Goal: Information Seeking & Learning: Find specific fact

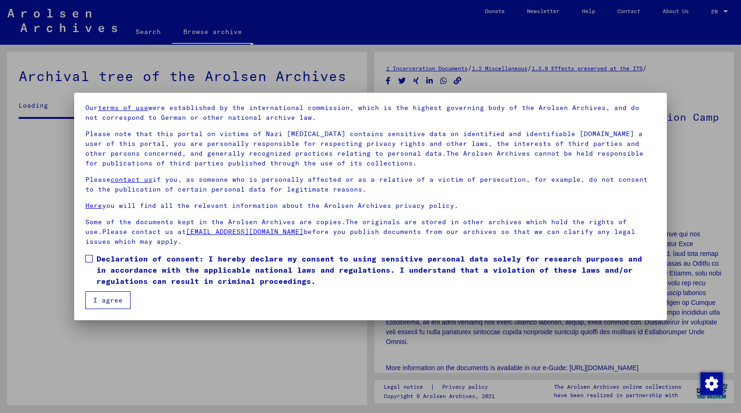
scroll to position [253, 0]
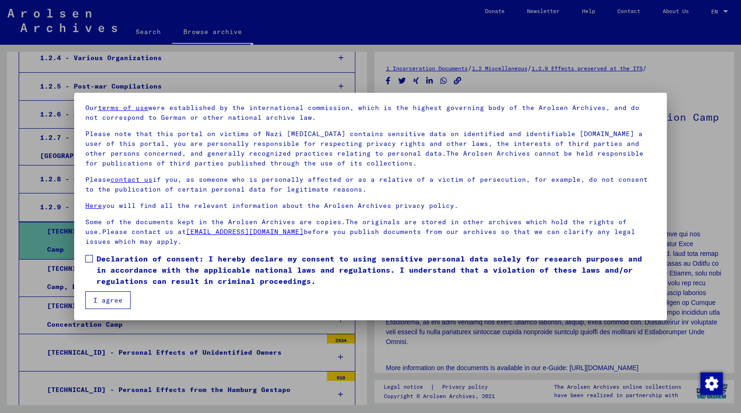
drag, startPoint x: 663, startPoint y: 170, endPoint x: 664, endPoint y: 183, distance: 12.7
click at [664, 183] on mat-dialog-content "Our terms of use were established by the international commission, which is the…" at bounding box center [370, 203] width 593 height 213
click at [90, 262] on span at bounding box center [88, 258] width 7 height 7
click at [112, 304] on button "I agree" at bounding box center [107, 301] width 45 height 18
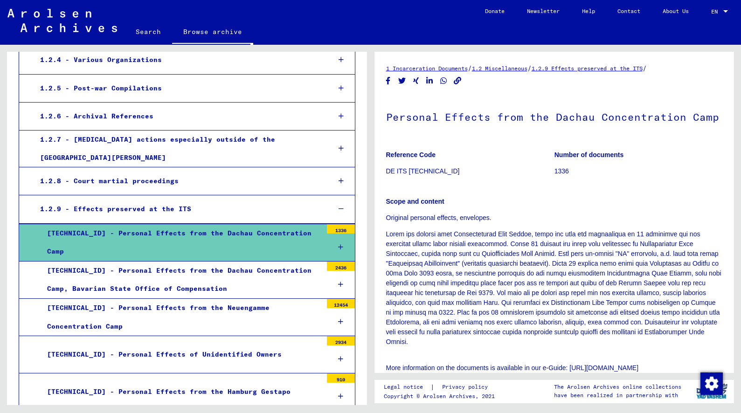
scroll to position [252, 0]
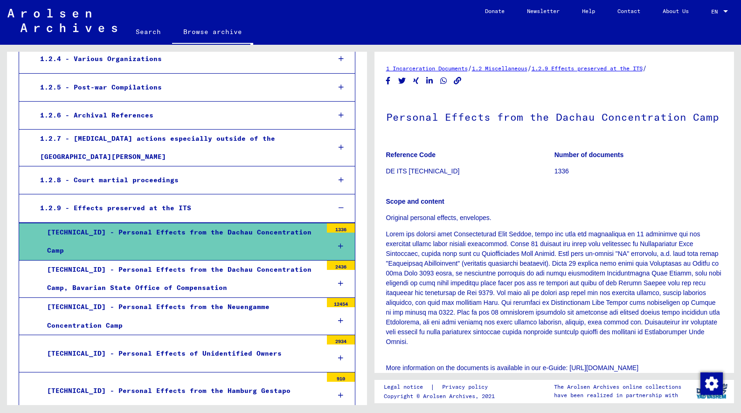
click at [735, 98] on div "1 Incarceration Documents / 1.2 Miscellaneous / 1.2.9 Effects preserved at the …" at bounding box center [556, 225] width 370 height 361
click at [663, 136] on h1 "Personal Effects from the Dachau Concentration Camp" at bounding box center [554, 116] width 337 height 41
click at [662, 144] on figure "Number of documents 1336" at bounding box center [639, 165] width 168 height 42
drag, startPoint x: 661, startPoint y: 147, endPoint x: 666, endPoint y: 160, distance: 13.9
click at [666, 161] on figure "Number of documents 1336" at bounding box center [639, 165] width 168 height 42
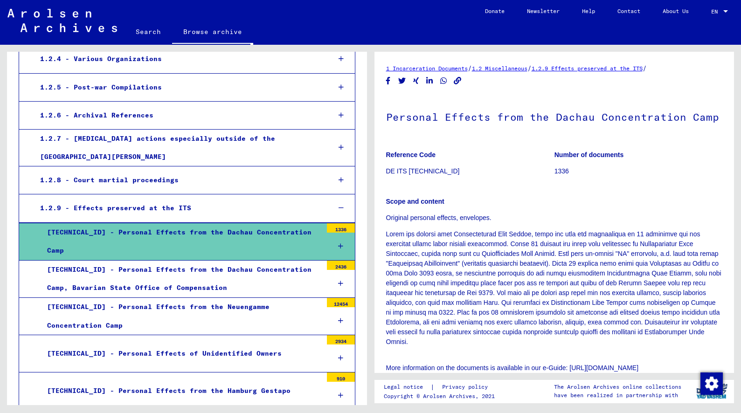
click at [667, 160] on p "Number of documents" at bounding box center [639, 155] width 168 height 10
click at [292, 382] on div "[TECHNICAL_ID] - Personal Effects from the Hamburg Gestapo" at bounding box center [181, 391] width 282 height 18
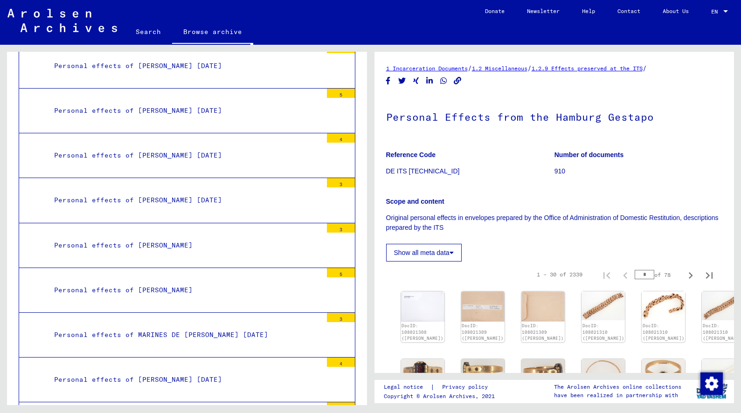
scroll to position [1633, 0]
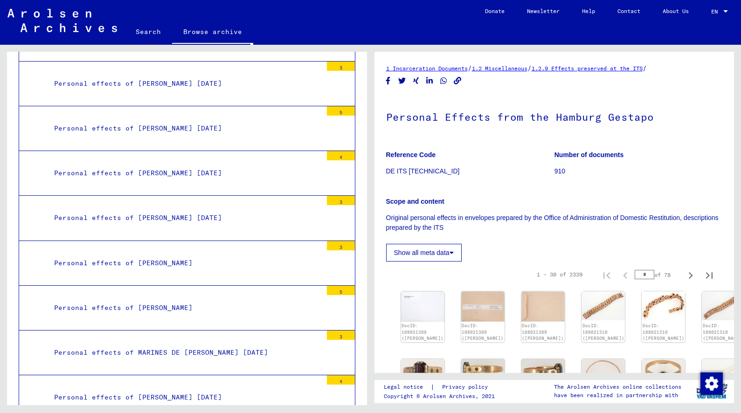
click at [148, 31] on link "Search" at bounding box center [149, 32] width 48 height 22
click at [148, 34] on link "Search" at bounding box center [149, 33] width 48 height 24
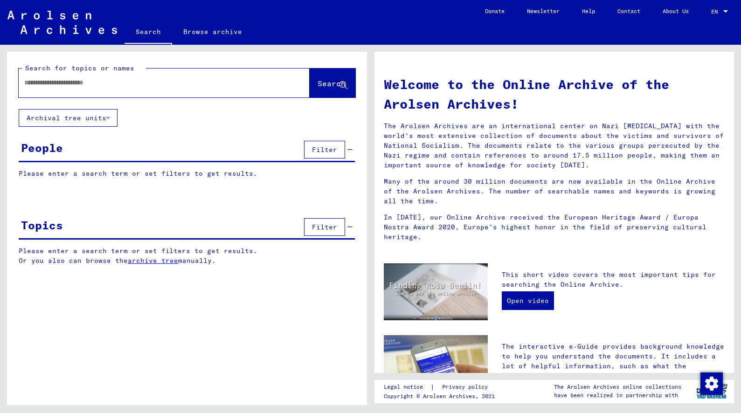
click at [111, 84] on input "text" at bounding box center [153, 83] width 258 height 10
type input "********"
click at [318, 81] on span "Search" at bounding box center [332, 83] width 28 height 9
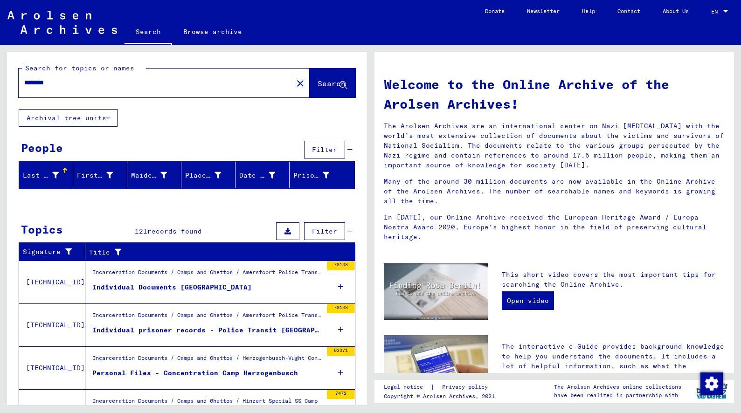
click at [172, 286] on div "Individual Documents [GEOGRAPHIC_DATA]" at bounding box center [172, 288] width 160 height 10
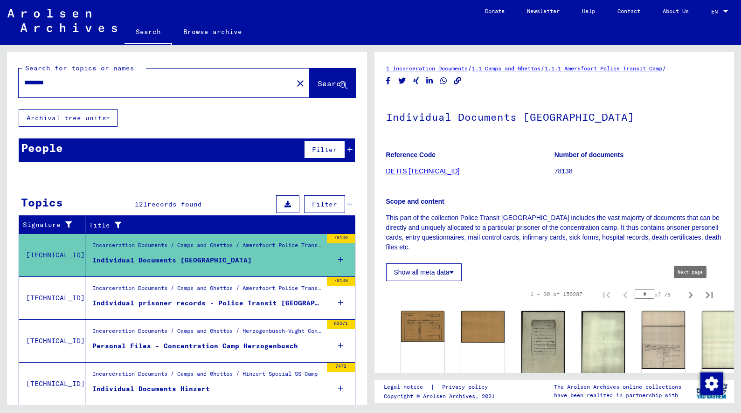
click at [690, 295] on icon "Next page" at bounding box center [690, 295] width 13 height 13
type input "*"
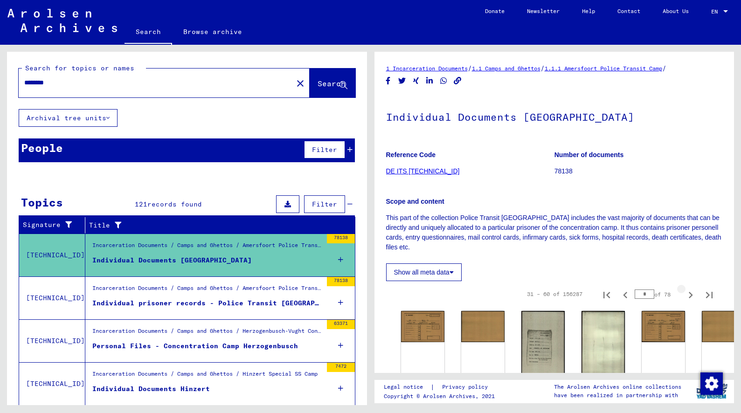
click at [690, 295] on icon "Next page" at bounding box center [690, 295] width 13 height 13
type input "*"
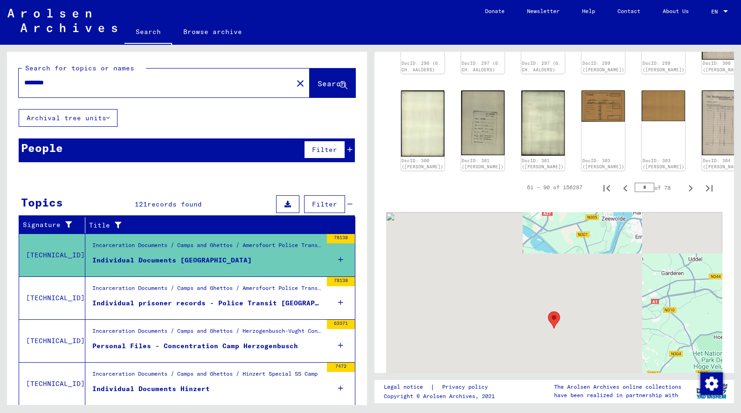
scroll to position [635, 0]
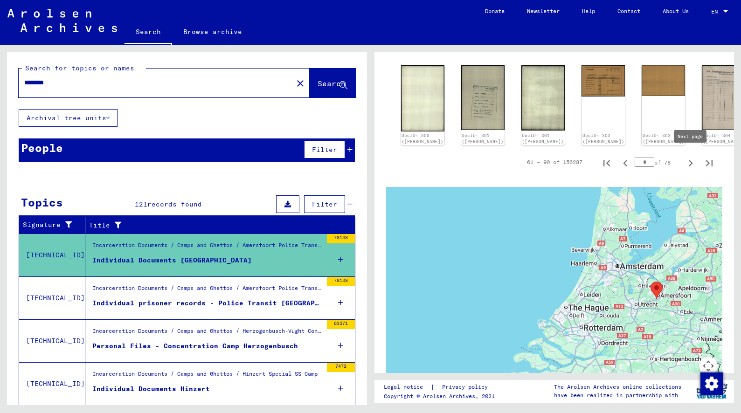
click at [691, 160] on icon "Next page" at bounding box center [691, 163] width 4 height 7
type input "*"
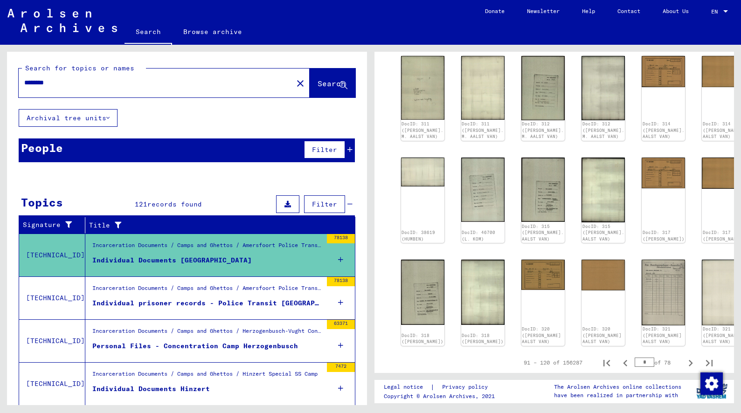
scroll to position [429, 0]
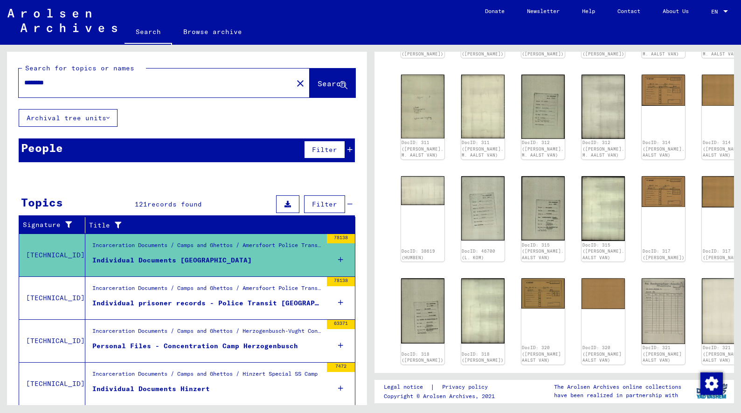
click at [252, 347] on div "Personal Files - Concentration Camp Herzogenbusch" at bounding box center [195, 347] width 206 height 10
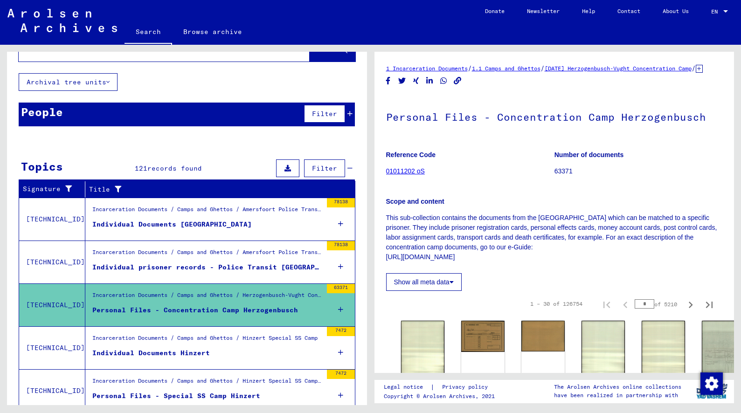
scroll to position [37, 0]
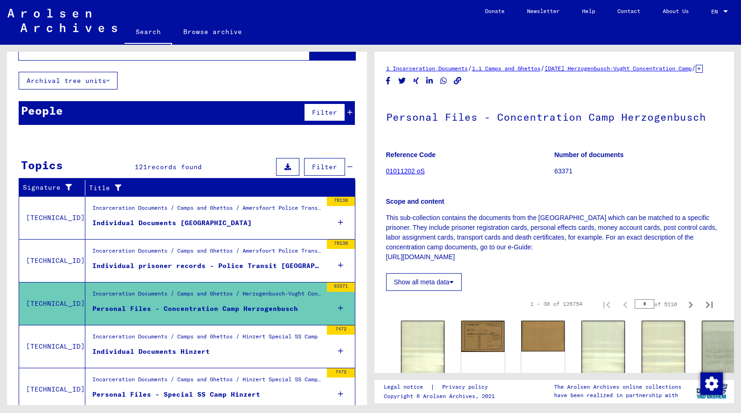
click at [641, 186] on figure "Number of documents 63371" at bounding box center [639, 165] width 168 height 42
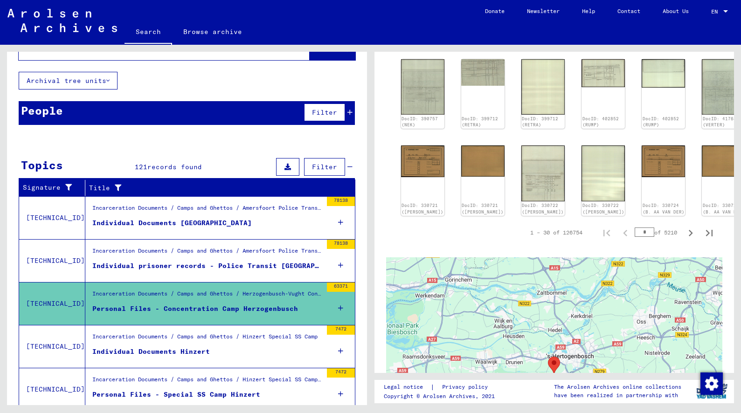
scroll to position [536, 0]
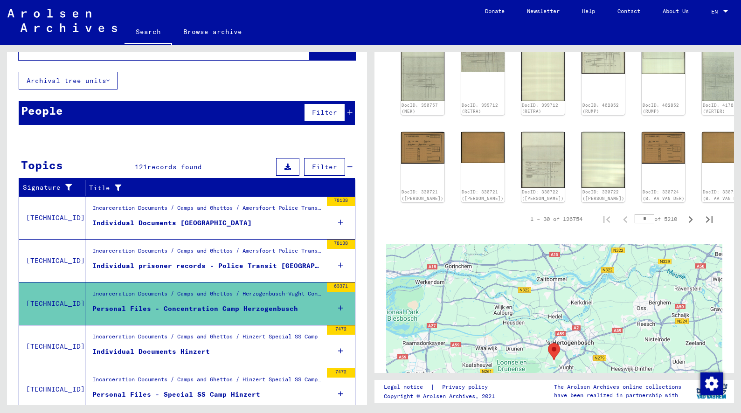
click at [265, 356] on figure "Individual Documents Hinzert" at bounding box center [207, 354] width 230 height 14
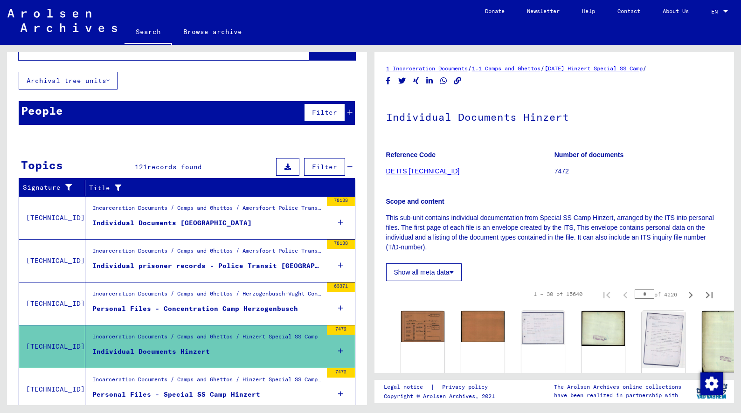
click at [269, 388] on div "Incarceration Documents / Camps and Ghettos / Hinzert Special SS Camp / Individ…" at bounding box center [207, 382] width 230 height 13
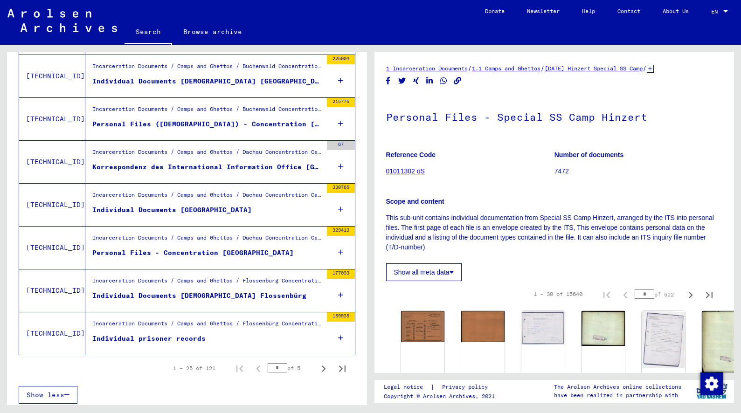
scroll to position [956, 0]
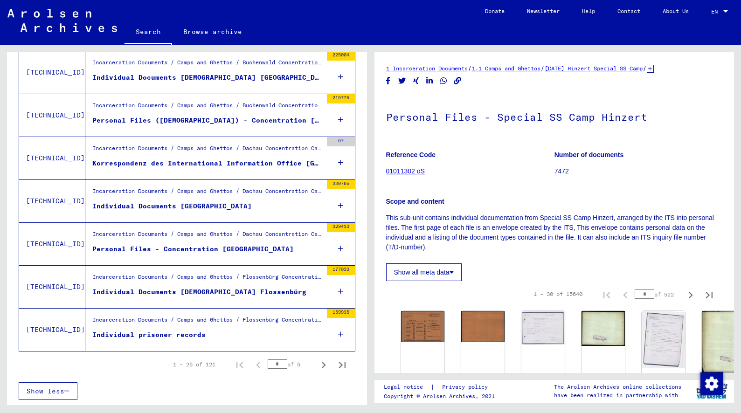
click at [161, 202] on div "Individual Documents [GEOGRAPHIC_DATA]" at bounding box center [172, 207] width 160 height 10
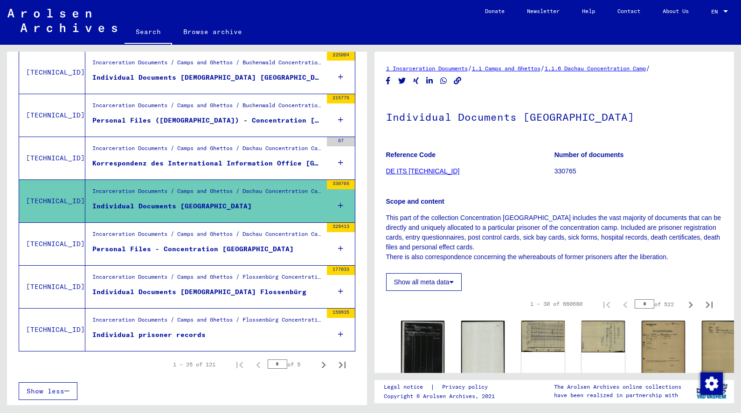
click at [684, 172] on p "330765" at bounding box center [639, 172] width 168 height 10
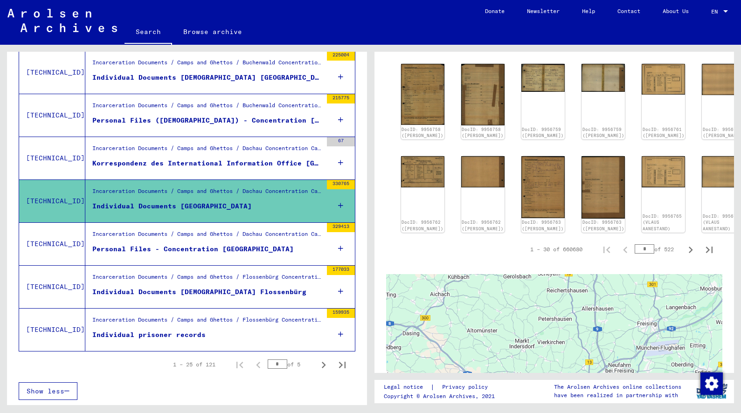
scroll to position [508, 0]
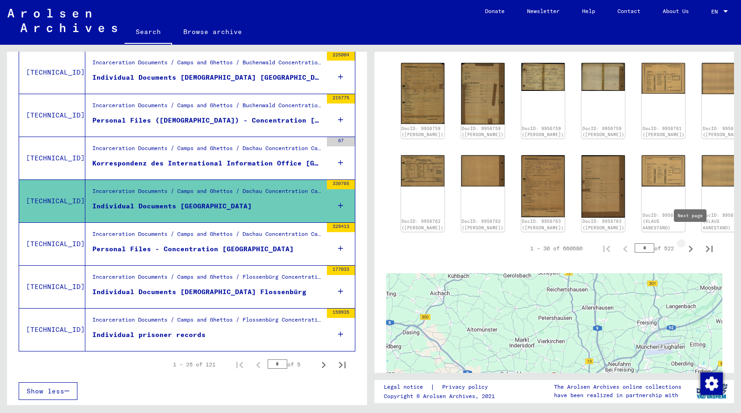
click at [689, 243] on icon "Next page" at bounding box center [690, 249] width 13 height 13
type input "*"
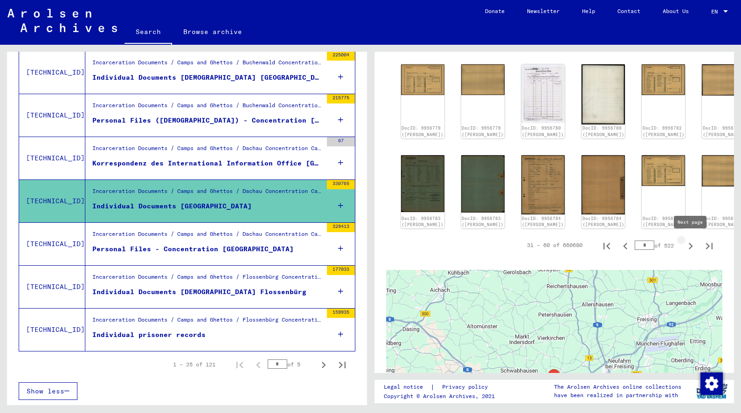
click at [690, 246] on icon "Next page" at bounding box center [690, 246] width 13 height 13
type input "*"
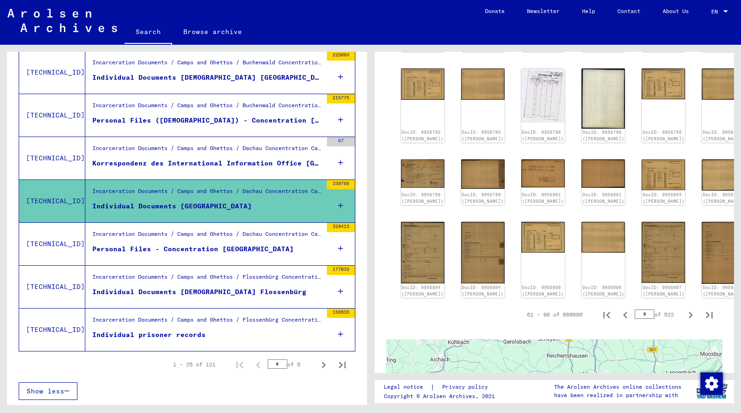
scroll to position [452, 0]
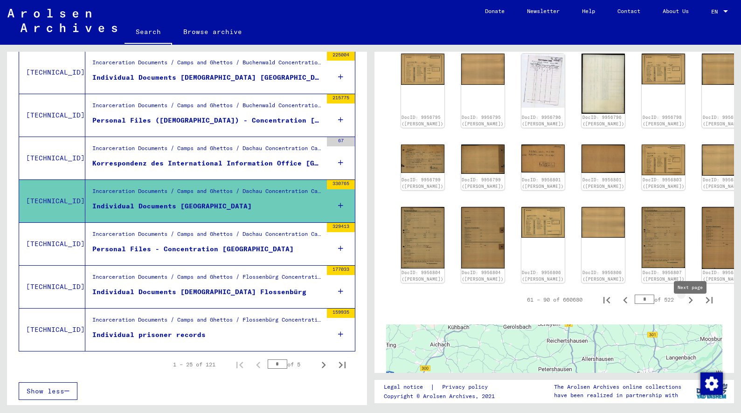
click at [689, 307] on icon "Next page" at bounding box center [690, 300] width 13 height 13
type input "*"
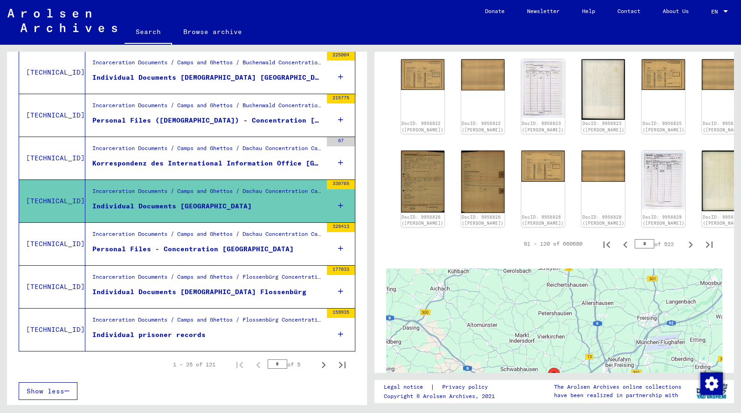
scroll to position [484, 0]
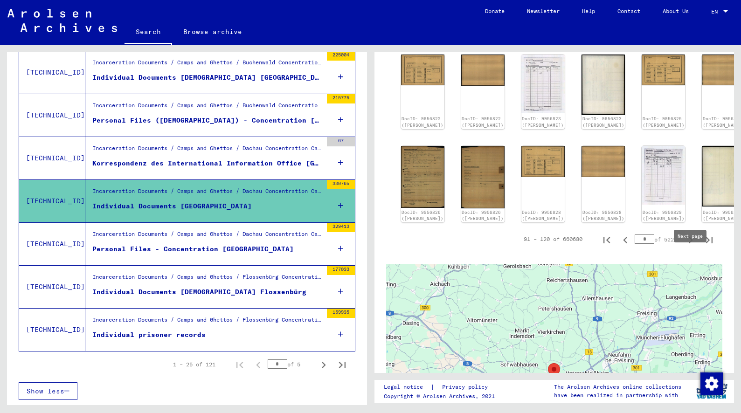
click at [688, 247] on icon "Next page" at bounding box center [690, 240] width 13 height 13
type input "*"
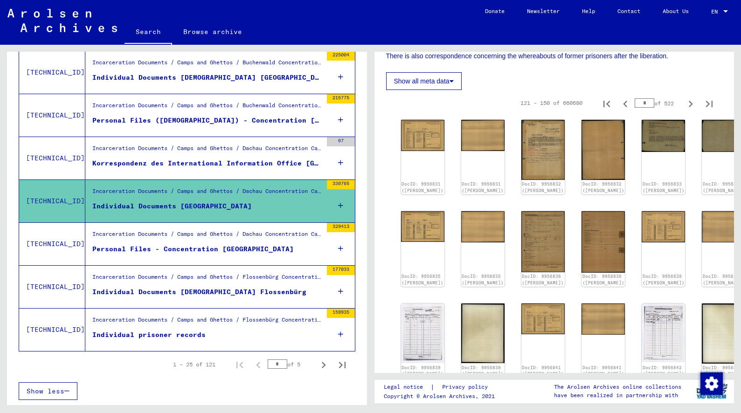
scroll to position [201, 0]
click at [689, 106] on icon "Next page" at bounding box center [690, 104] width 13 height 13
type input "*"
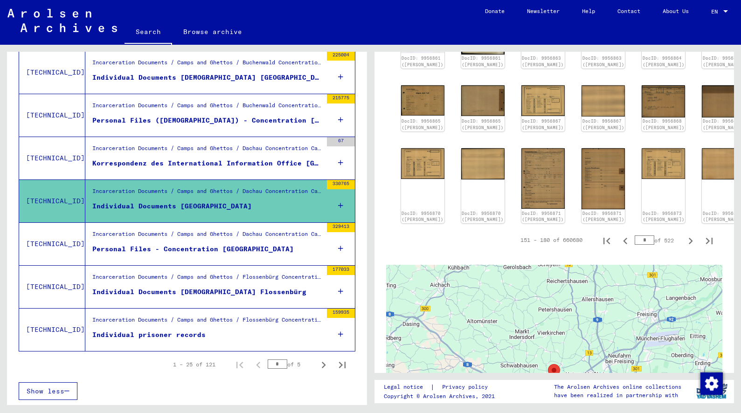
scroll to position [555, 0]
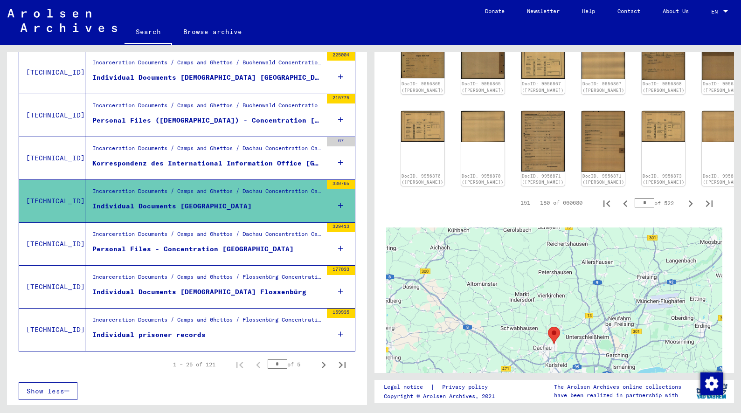
click at [233, 249] on div "Personal Files - Concentration [GEOGRAPHIC_DATA]" at bounding box center [193, 249] width 202 height 10
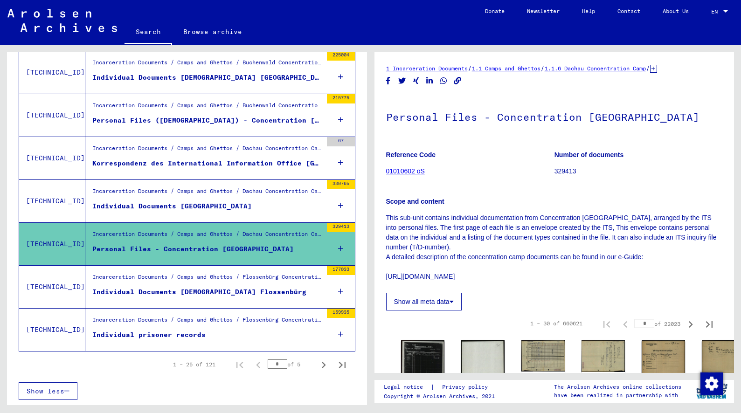
click at [514, 275] on p "This sub-unit contains individual documentation from Concentration [GEOGRAPHIC_…" at bounding box center [554, 247] width 337 height 69
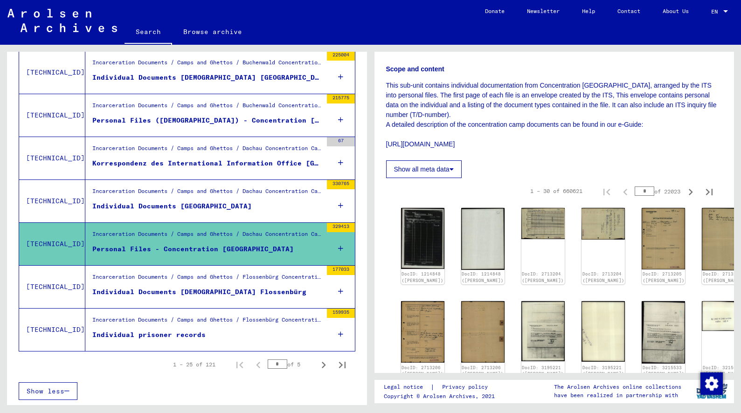
scroll to position [131, 0]
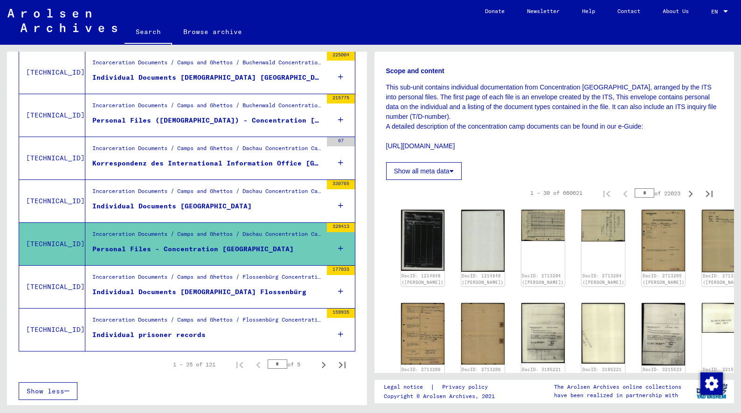
click at [258, 332] on figure "Individual prisoner records" at bounding box center [207, 337] width 230 height 14
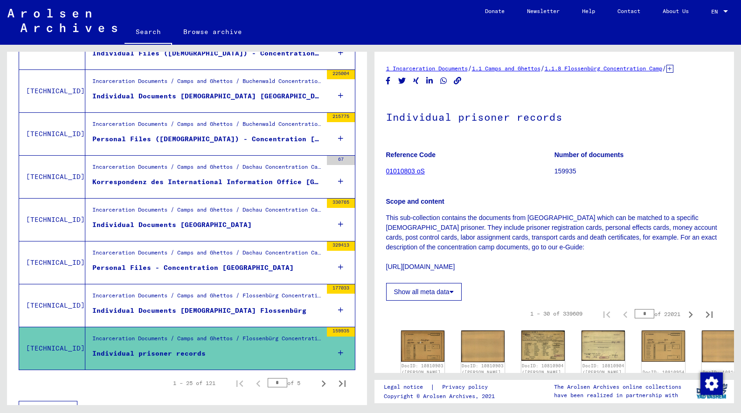
scroll to position [956, 0]
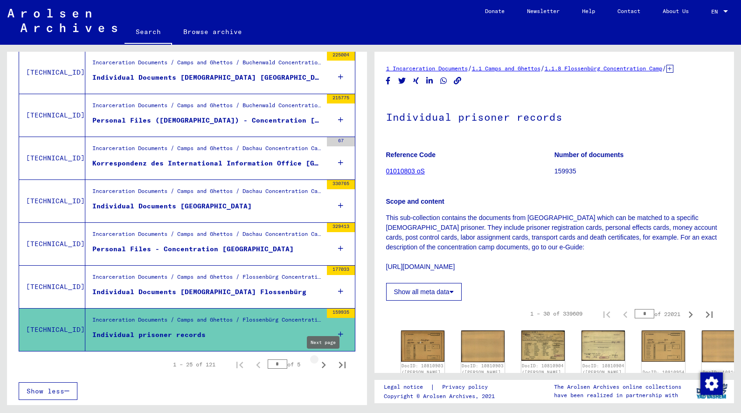
click at [320, 364] on icon "Next page" at bounding box center [323, 365] width 13 height 13
type input "*"
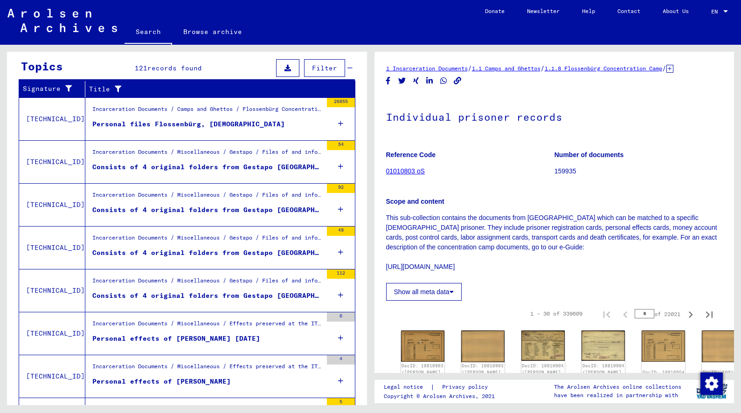
scroll to position [134, 0]
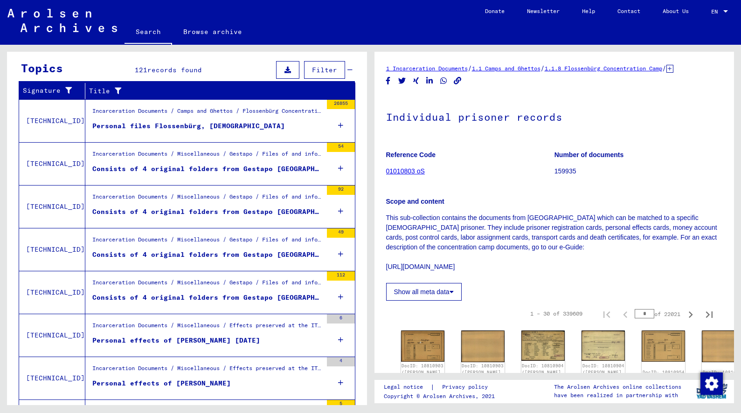
click at [229, 168] on div "Consists of 4 original folders from Gestapo [GEOGRAPHIC_DATA] concerning the de…" at bounding box center [207, 169] width 230 height 10
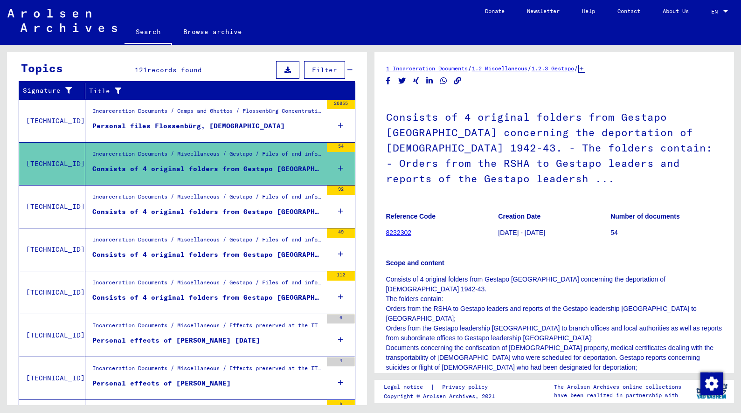
scroll to position [153, 0]
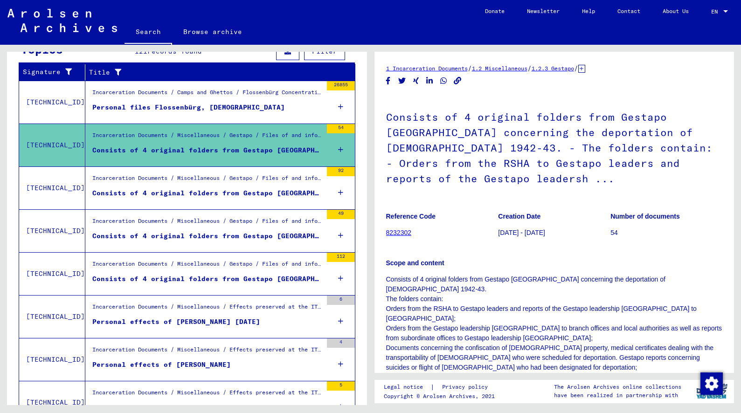
click at [481, 254] on div "Scope and content Consists of 4 original folders from Gestapo Düsseldorf concer…" at bounding box center [554, 393] width 337 height 292
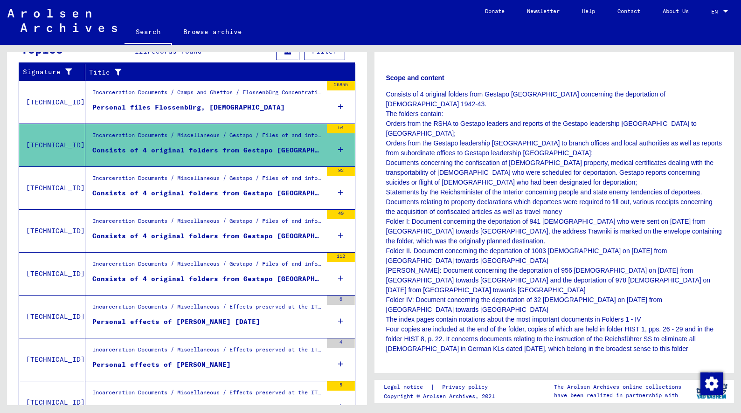
scroll to position [187, 0]
click at [231, 195] on div "Consists of 4 original folders from Gestapo [GEOGRAPHIC_DATA] concerning the de…" at bounding box center [207, 193] width 230 height 10
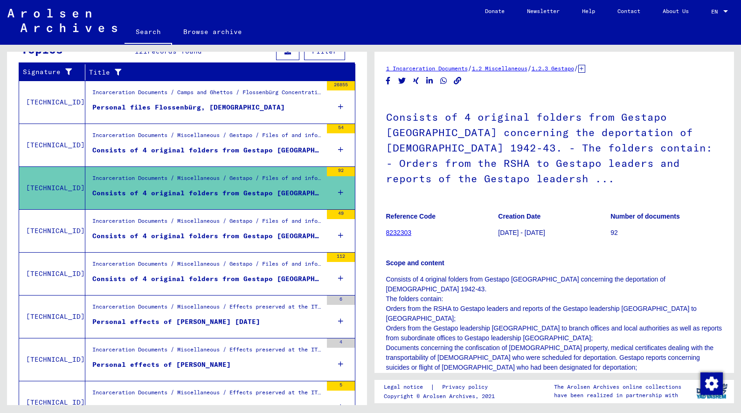
click at [227, 233] on div "Consists of 4 original folders from Gestapo [GEOGRAPHIC_DATA] concerning the de…" at bounding box center [207, 236] width 230 height 10
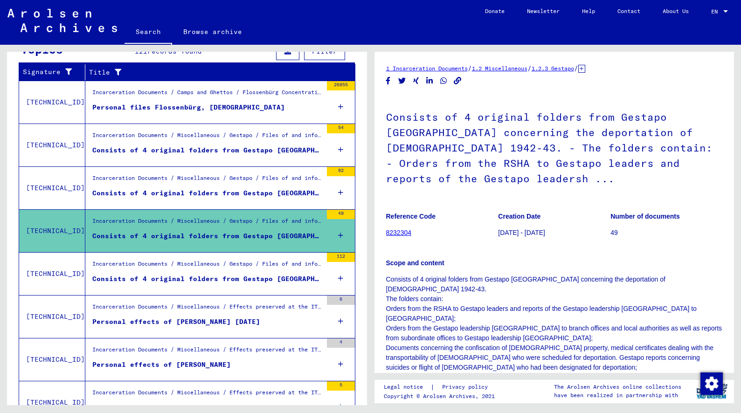
click at [228, 273] on figure "Incarceration Documents / Miscellaneous / Gestapo / Files of and information on…" at bounding box center [207, 267] width 230 height 14
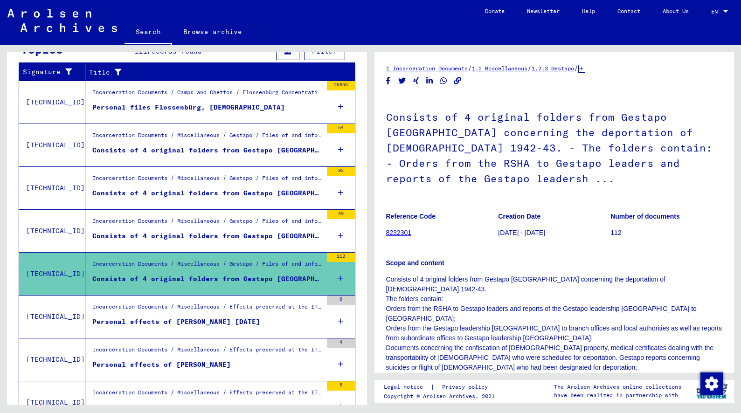
click at [213, 115] on figure "Personal files Flossenbürg, [DEMOGRAPHIC_DATA]" at bounding box center [207, 110] width 230 height 14
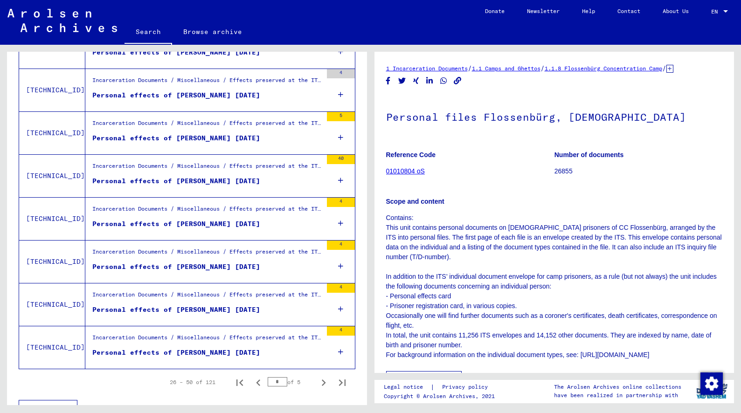
scroll to position [956, 0]
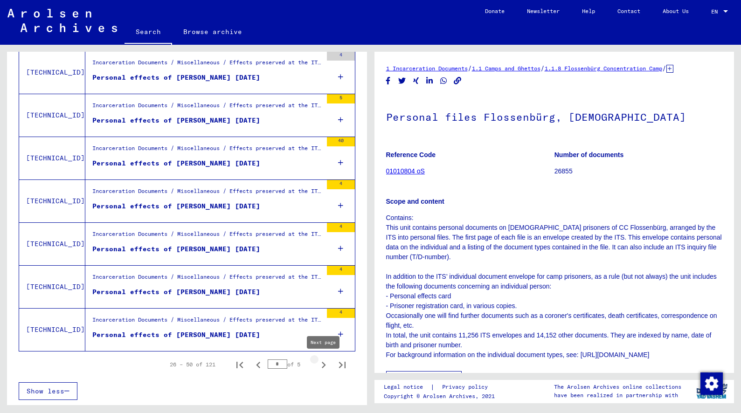
click at [324, 365] on icon "Next page" at bounding box center [324, 365] width 4 height 7
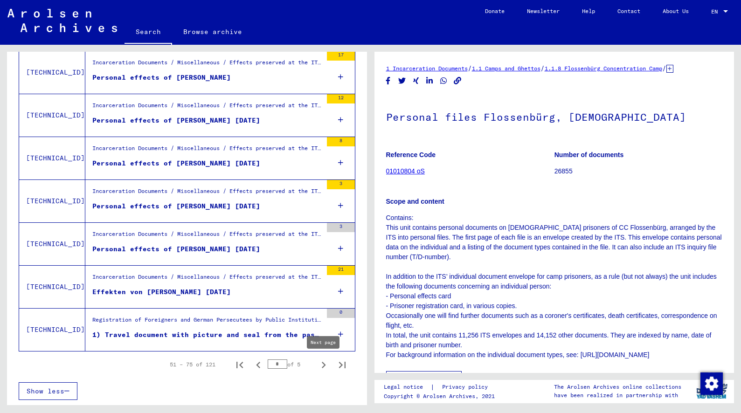
click at [324, 364] on icon "Next page" at bounding box center [324, 365] width 4 height 7
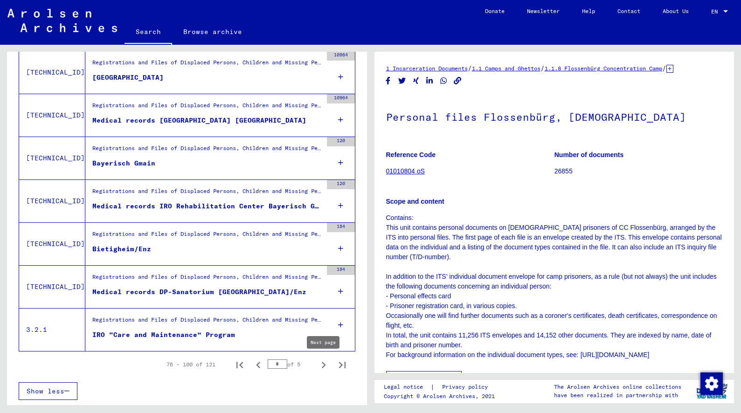
click at [320, 365] on icon "Next page" at bounding box center [323, 365] width 13 height 13
type input "*"
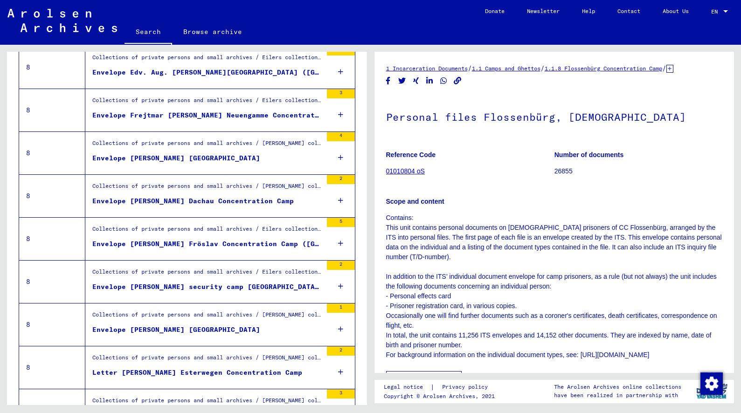
scroll to position [616, 0]
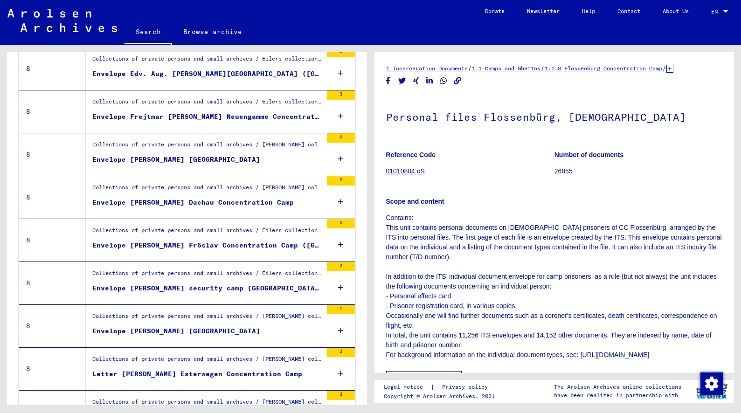
click at [173, 325] on figure "Collections of private persons and small archives / [PERSON_NAME] collection / …" at bounding box center [207, 319] width 230 height 14
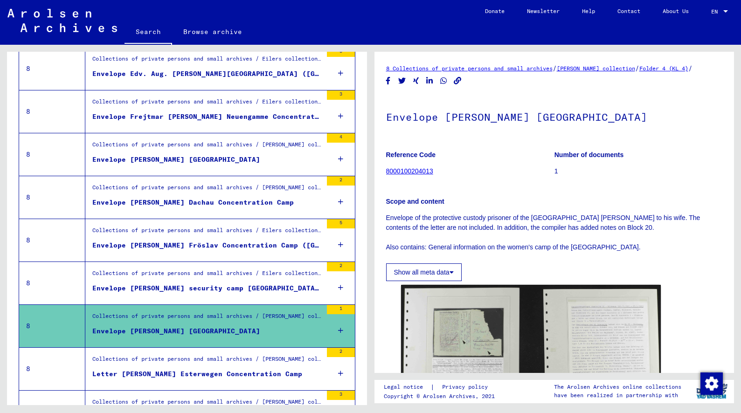
scroll to position [635, 0]
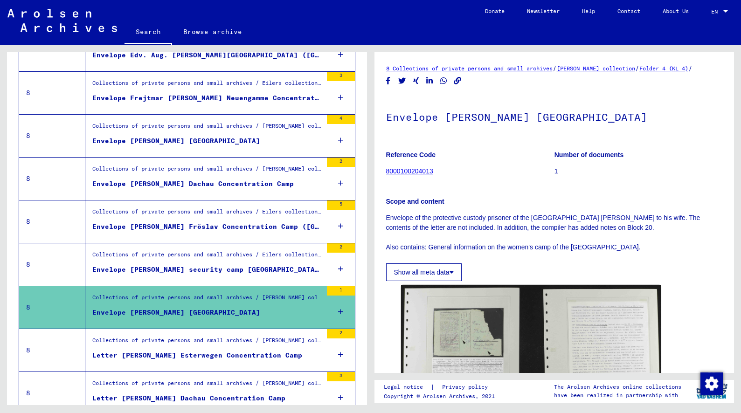
click at [673, 281] on div "Show all meta data" at bounding box center [554, 270] width 337 height 22
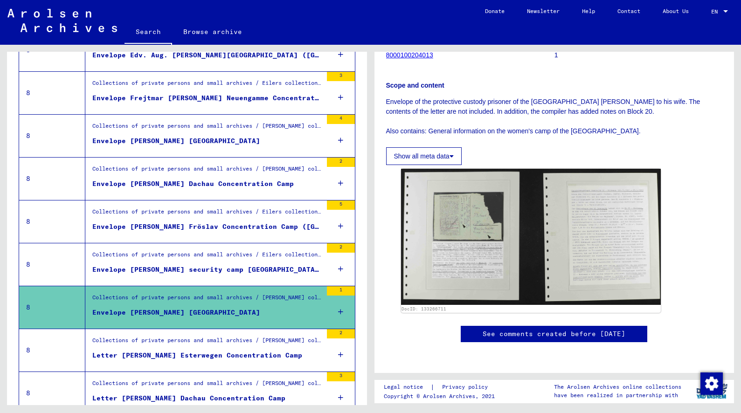
scroll to position [246, 0]
click at [213, 268] on div "Envelope [PERSON_NAME] security camp [GEOGRAPHIC_DATA] near [GEOGRAPHIC_DATA]/[…" at bounding box center [207, 270] width 230 height 10
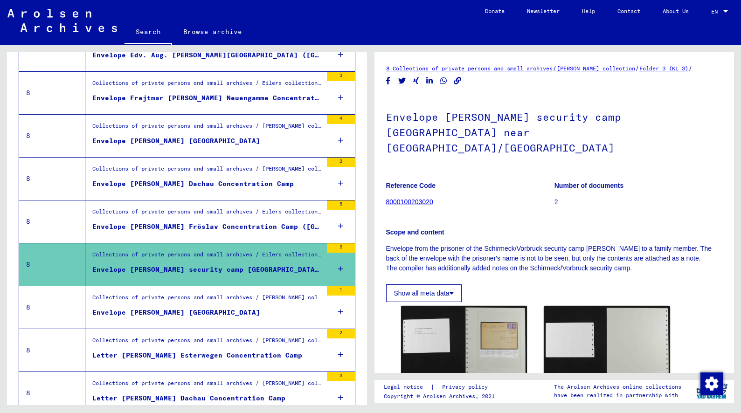
click at [209, 225] on div "Envelope [PERSON_NAME] Fröslav Concentration Camp ([GEOGRAPHIC_DATA])" at bounding box center [207, 227] width 230 height 10
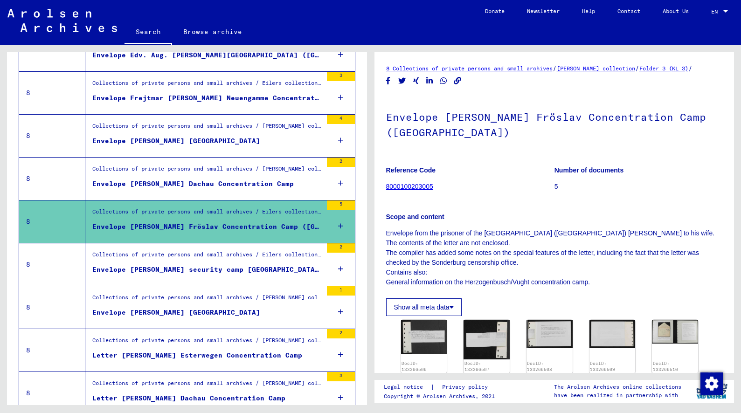
click at [199, 182] on div "Envelope [PERSON_NAME] Dachau Concentration Camp" at bounding box center [193, 184] width 202 height 10
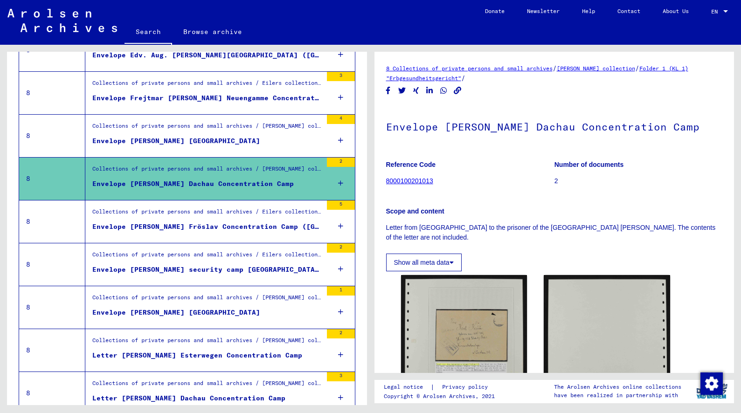
click at [187, 138] on div "Envelope [PERSON_NAME] [GEOGRAPHIC_DATA]" at bounding box center [176, 141] width 168 height 10
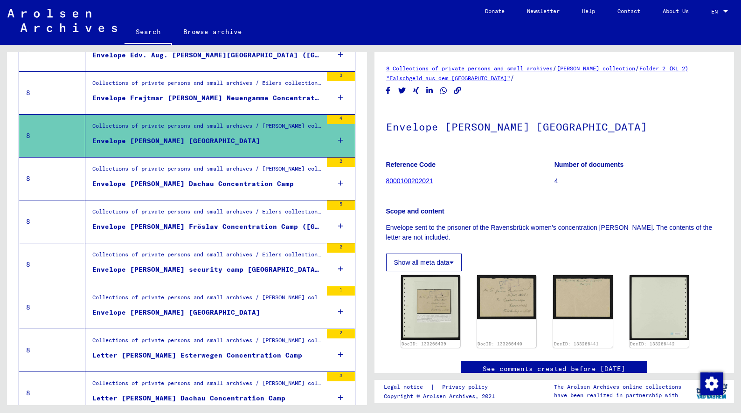
click at [190, 89] on div "Collections of private persons and small archives / Eilers collection / Folder …" at bounding box center [207, 85] width 230 height 13
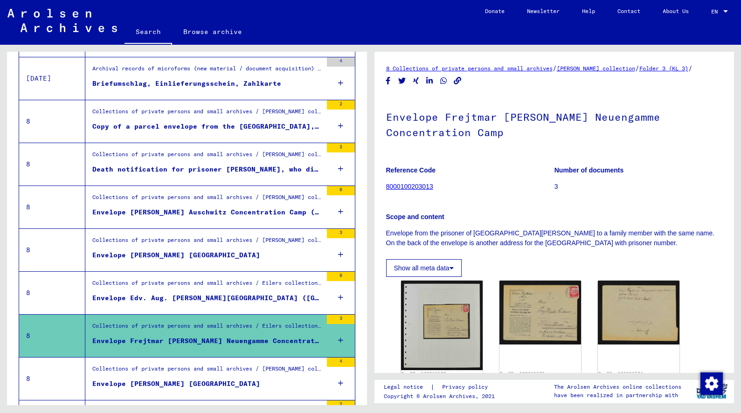
scroll to position [373, 0]
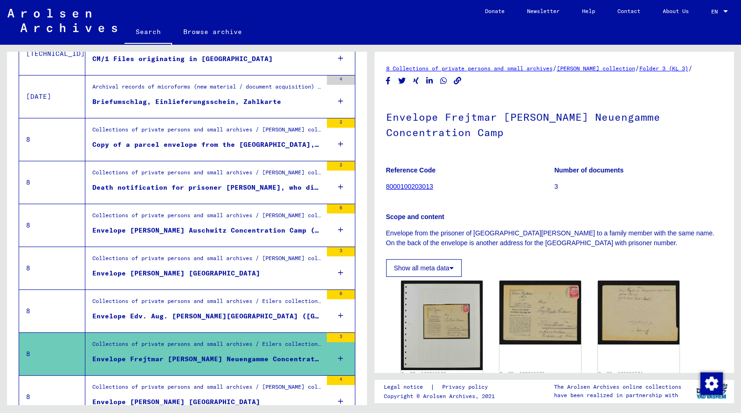
click at [137, 315] on div "Envelope Edv. Aug. [PERSON_NAME][GEOGRAPHIC_DATA] ([GEOGRAPHIC_DATA])" at bounding box center [207, 317] width 230 height 10
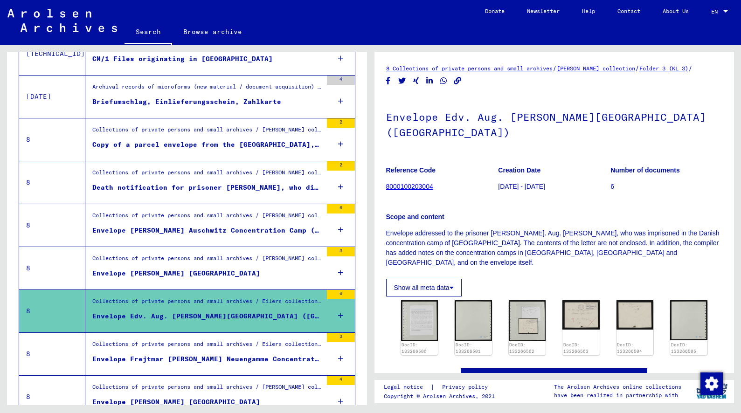
click at [139, 275] on div "Envelope [PERSON_NAME] [GEOGRAPHIC_DATA]" at bounding box center [176, 274] width 168 height 10
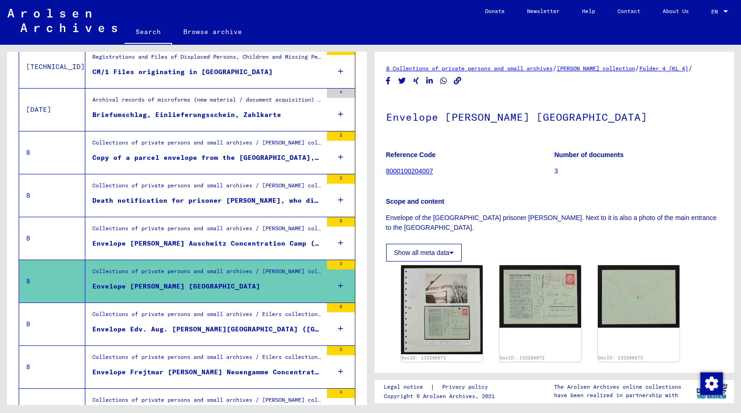
scroll to position [358, 0]
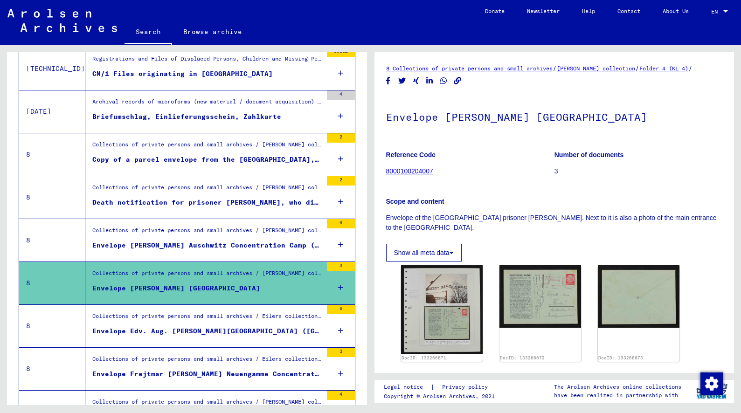
click at [139, 239] on figure "Collections of private persons and small archives / [PERSON_NAME] collection / …" at bounding box center [207, 233] width 230 height 14
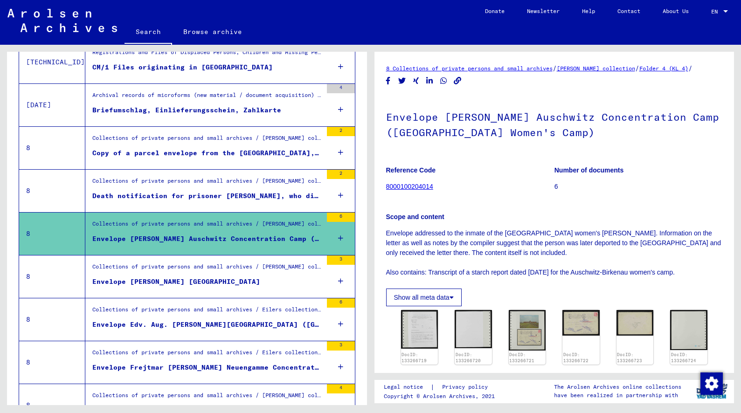
click at [147, 189] on figure "Collections of private persons and small archives / [PERSON_NAME] collection / …" at bounding box center [207, 184] width 230 height 14
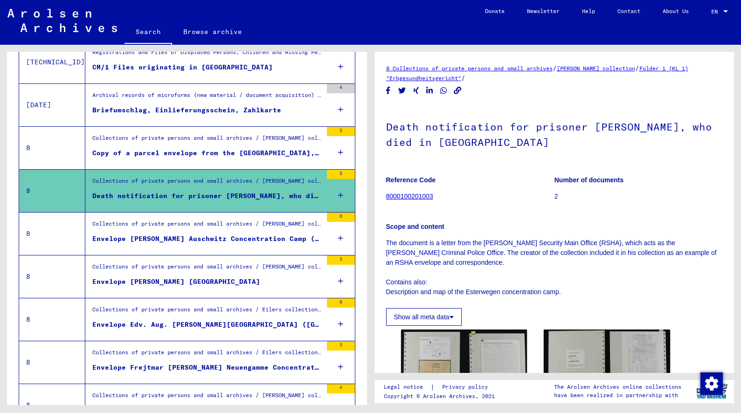
click at [146, 148] on div "Copy of a parcel envelope from the [GEOGRAPHIC_DATA], subcamp [GEOGRAPHIC_DATA]" at bounding box center [207, 153] width 230 height 10
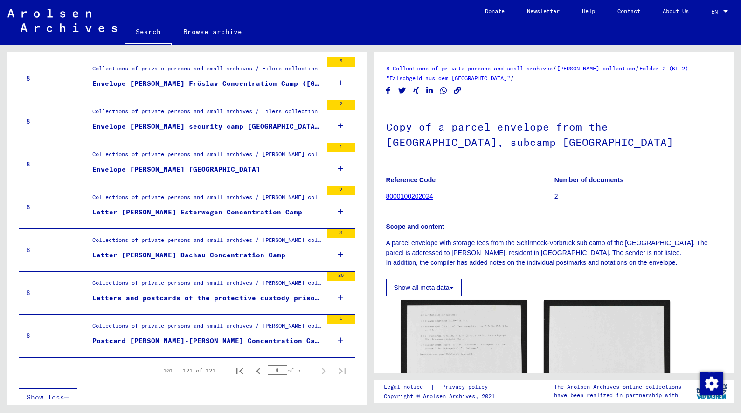
scroll to position [784, 0]
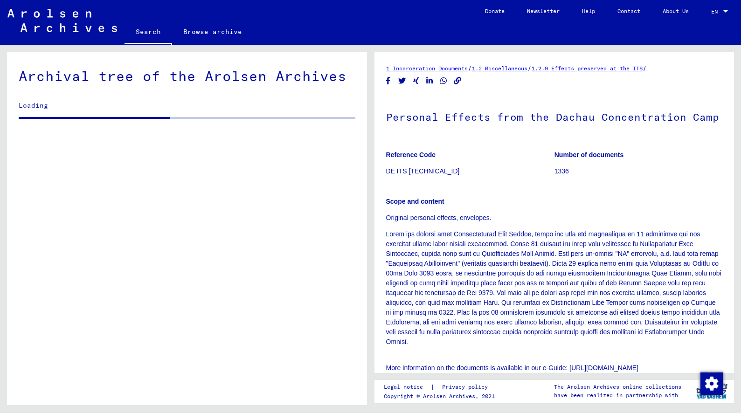
scroll to position [271, 0]
